Goal: Check status: Check status

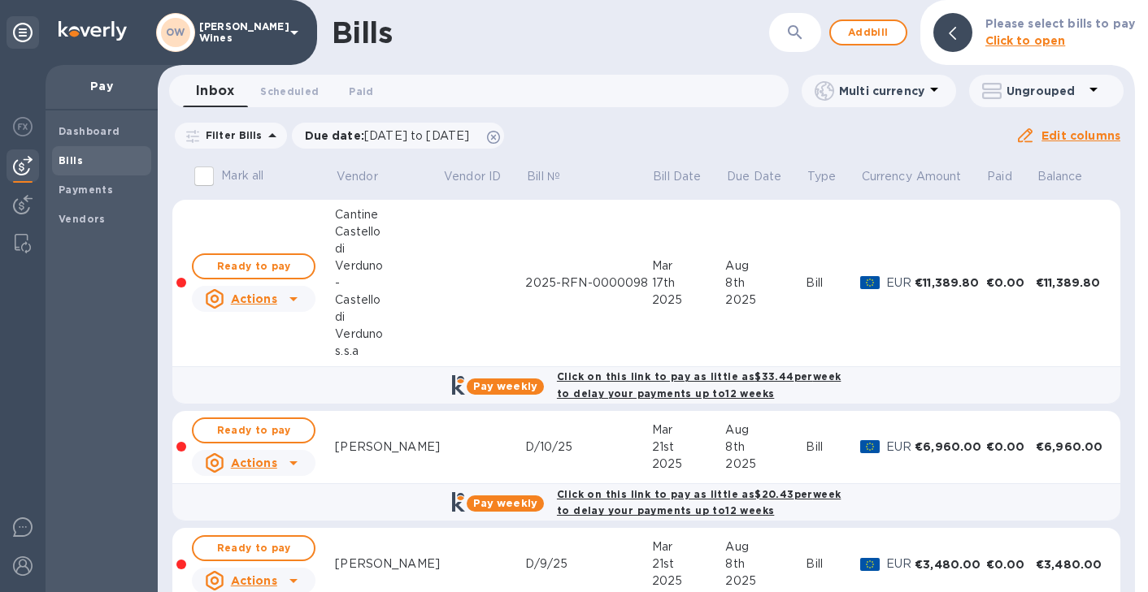
click at [23, 309] on div at bounding box center [23, 328] width 46 height 527
click at [24, 527] on img at bounding box center [23, 528] width 20 height 20
click at [362, 96] on span "Paid 0" at bounding box center [361, 91] width 24 height 17
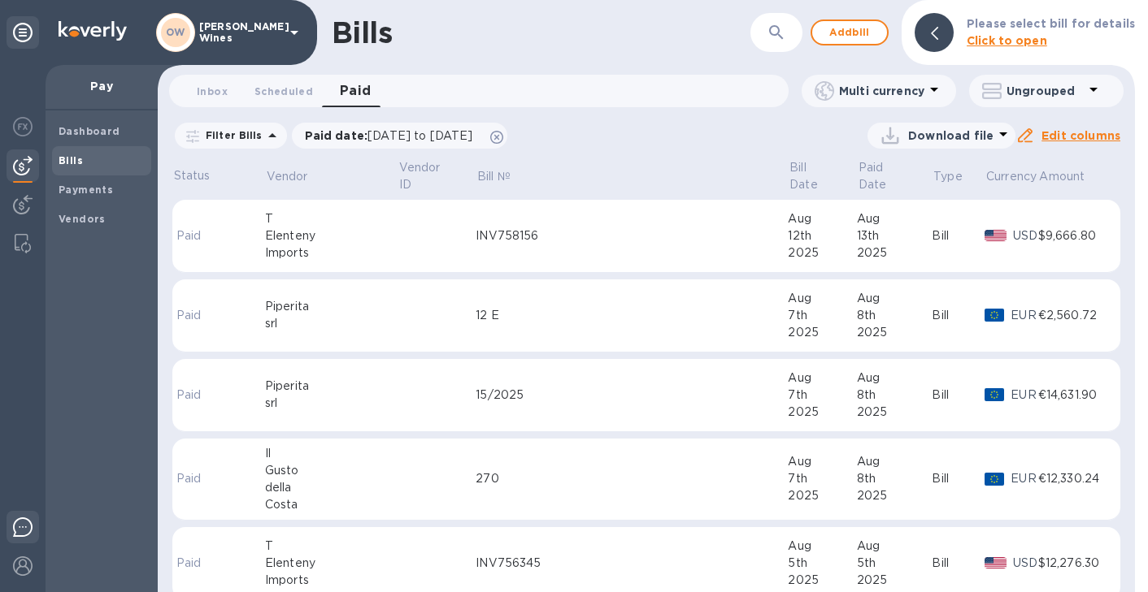
click at [21, 532] on img at bounding box center [23, 528] width 20 height 20
click at [549, 231] on td "INV758156" at bounding box center [631, 236] width 312 height 73
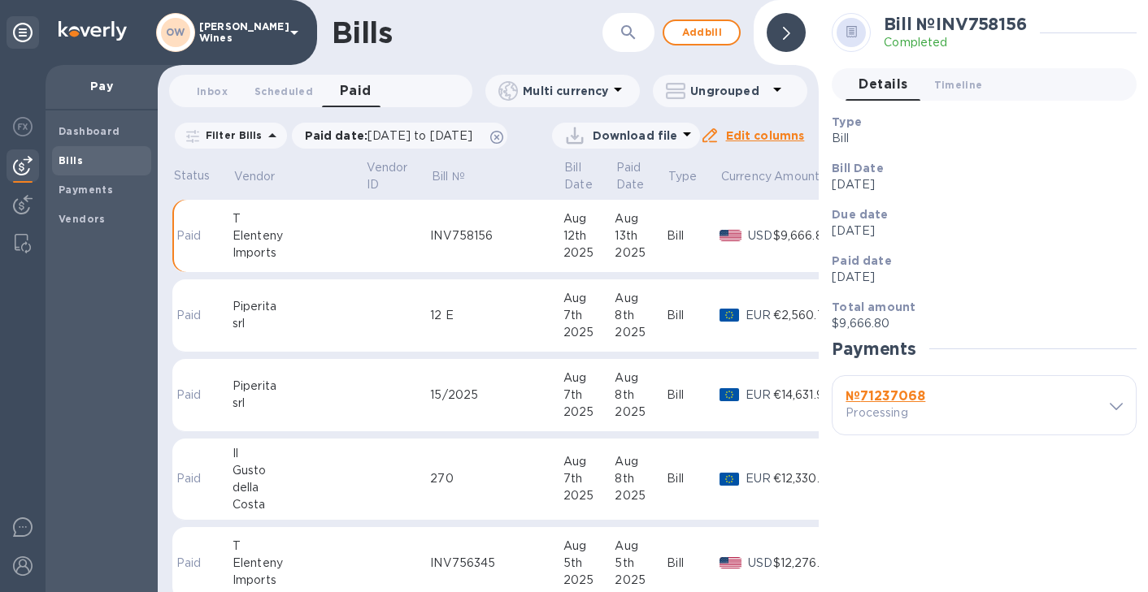
click at [903, 402] on b "№ 71237068" at bounding box center [885, 395] width 80 height 15
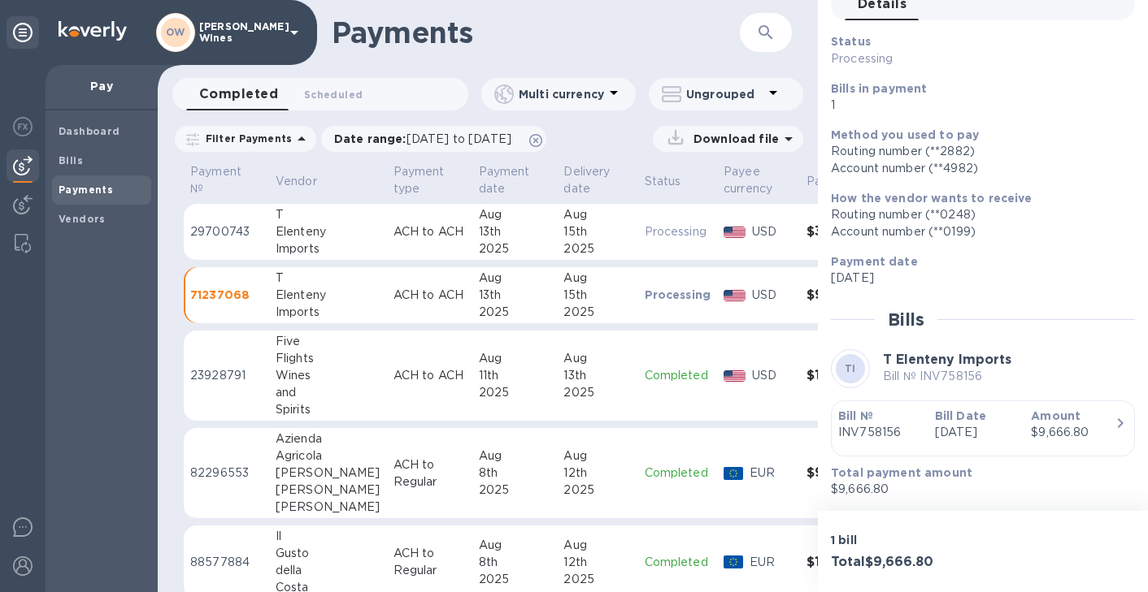
scroll to position [102, 0]
click at [27, 527] on img at bounding box center [23, 528] width 20 height 20
click at [20, 527] on img at bounding box center [23, 528] width 20 height 20
click at [20, 530] on img at bounding box center [23, 528] width 20 height 20
click at [24, 523] on img at bounding box center [23, 528] width 20 height 20
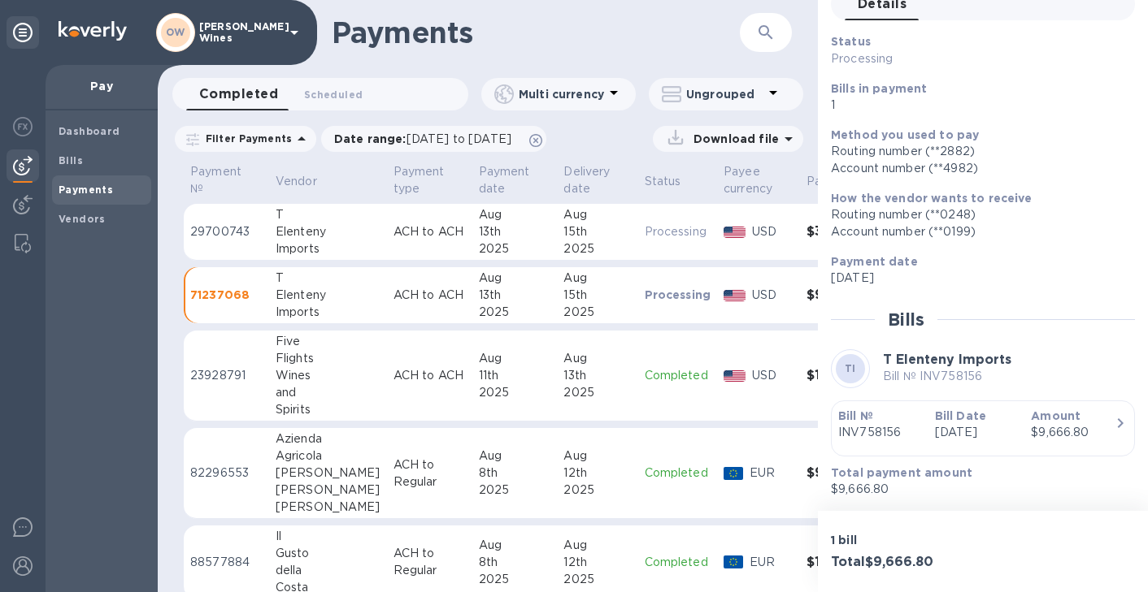
click at [643, 30] on h1 "Payments" at bounding box center [516, 32] width 368 height 34
